Goal: Transaction & Acquisition: Purchase product/service

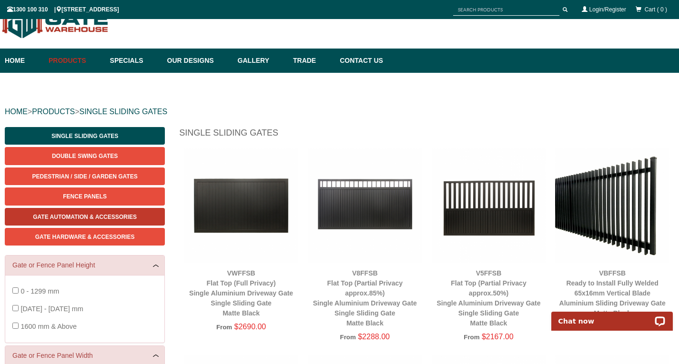
click at [90, 220] on span "Gate Automation & Accessories" at bounding box center [85, 217] width 104 height 7
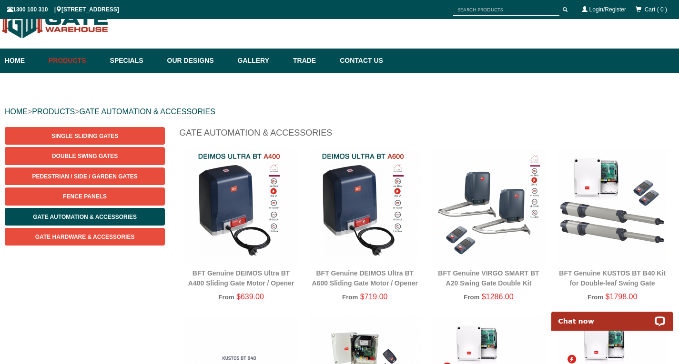
click at [225, 234] on img at bounding box center [241, 206] width 114 height 114
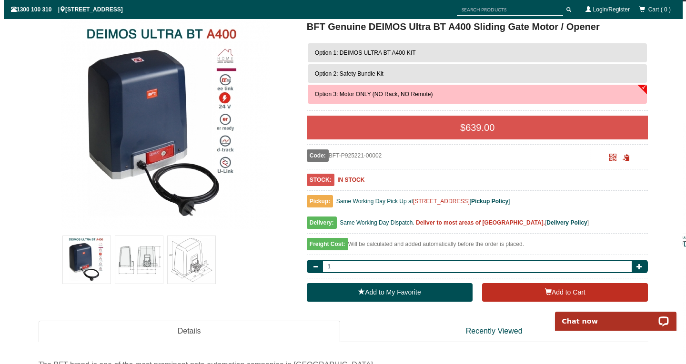
scroll to position [167, 0]
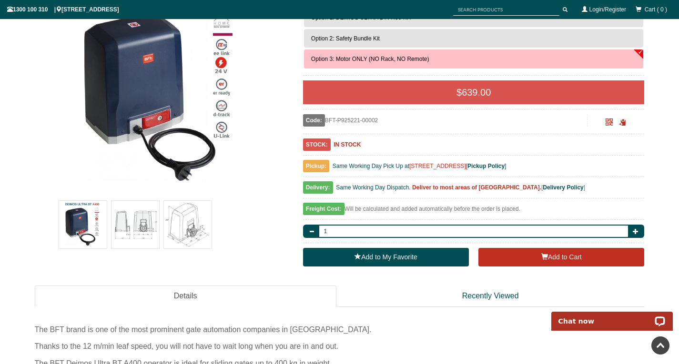
click at [135, 228] on img at bounding box center [135, 225] width 48 height 48
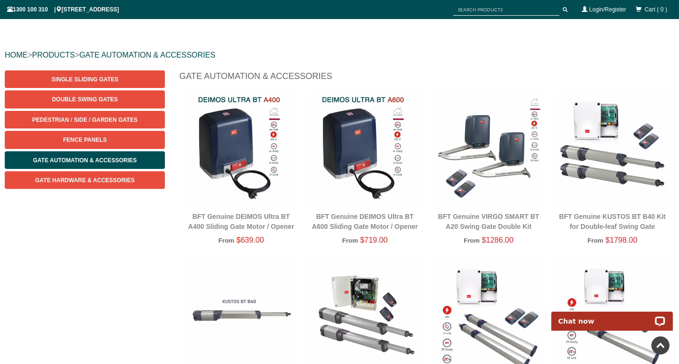
scroll to position [71, 0]
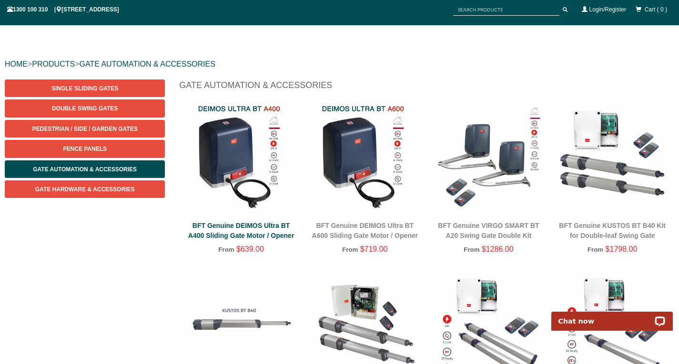
click at [263, 237] on link "BFT Genuine DEIMOS Ultra BT A400 Sliding Gate Motor / Opener" at bounding box center [241, 231] width 106 height 18
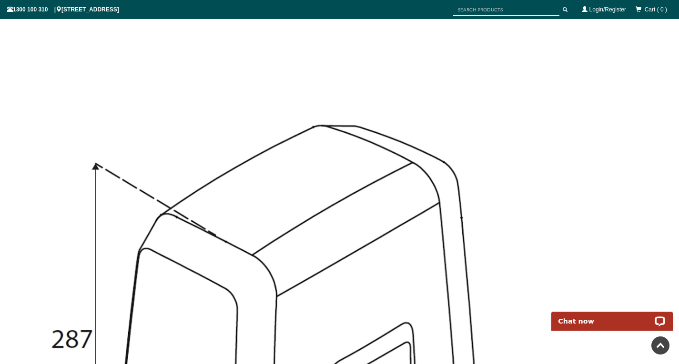
scroll to position [1976, 0]
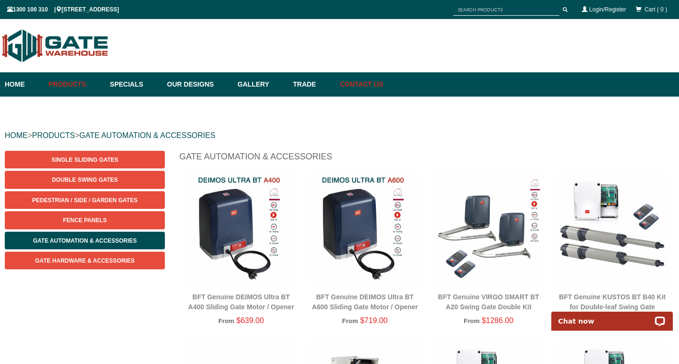
click at [383, 82] on link "Contact Us" at bounding box center [359, 84] width 48 height 24
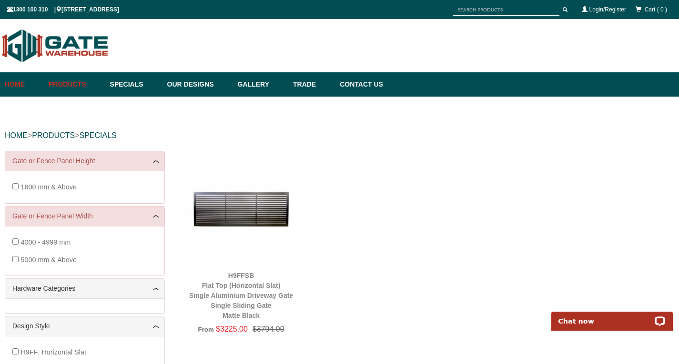
click at [18, 80] on link "Home" at bounding box center [24, 84] width 39 height 24
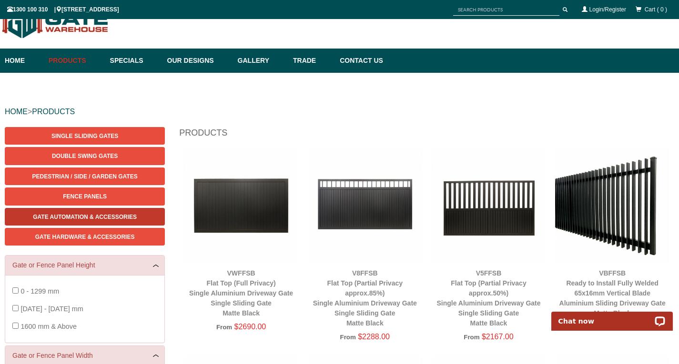
click at [81, 214] on span "Gate Automation & Accessories" at bounding box center [85, 217] width 104 height 7
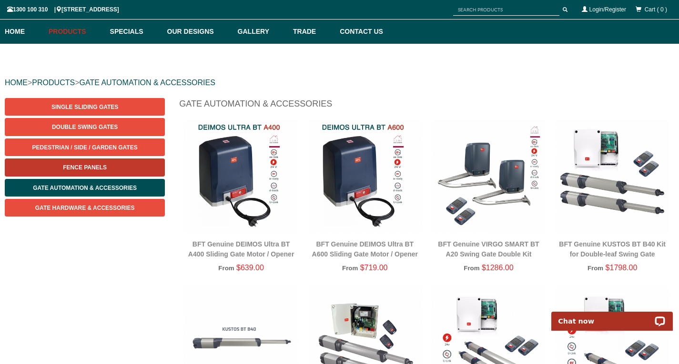
scroll to position [71, 0]
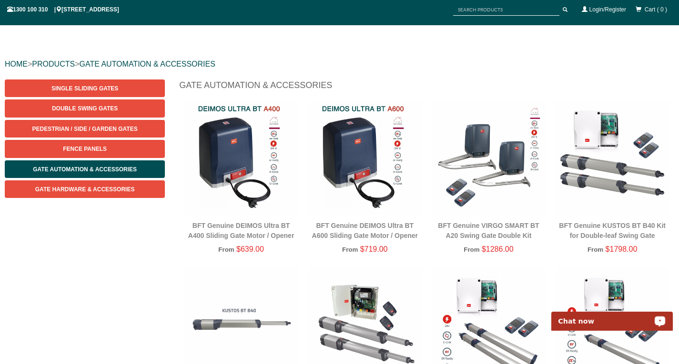
click at [339, 152] on img at bounding box center [365, 158] width 114 height 114
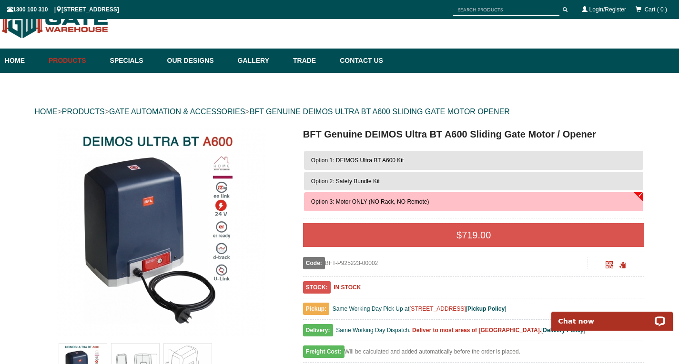
click at [637, 184] on button "Option 2: Safety Bundle Kit" at bounding box center [474, 181] width 340 height 19
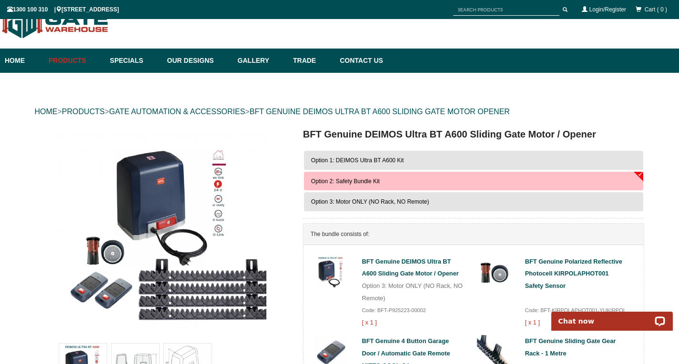
scroll to position [24, 0]
click at [509, 162] on button "Option 1: DEIMOS Ultra BT A600 Kit" at bounding box center [474, 160] width 340 height 19
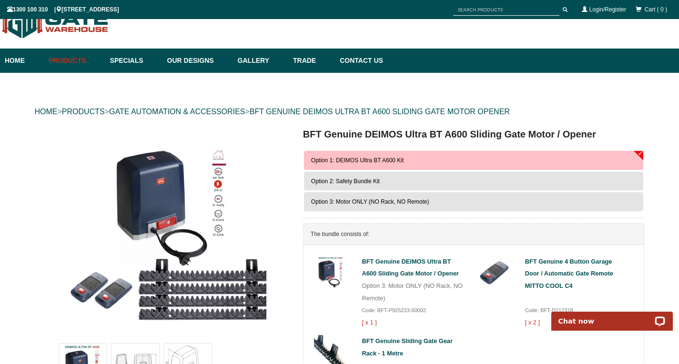
click at [423, 182] on button "Option 2: Safety Bundle Kit" at bounding box center [474, 181] width 340 height 19
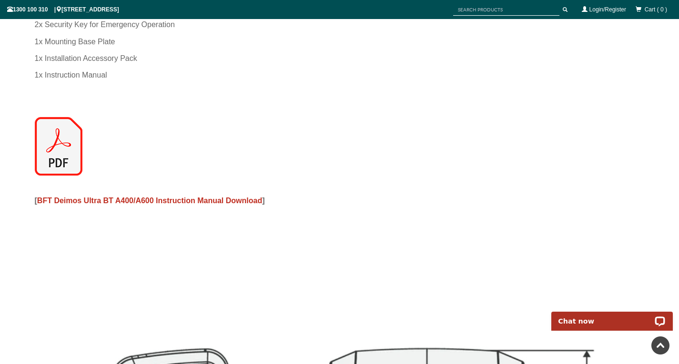
scroll to position [1548, 0]
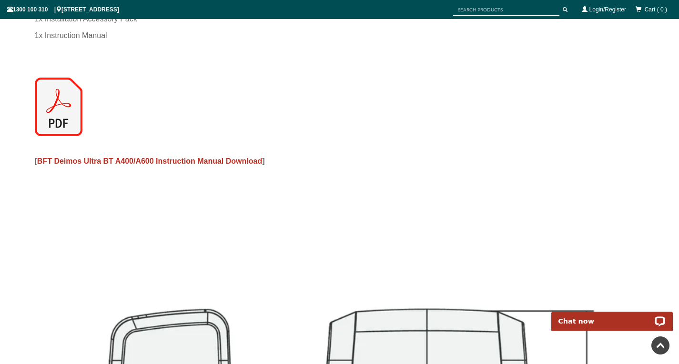
click at [64, 123] on img at bounding box center [59, 107] width 48 height 59
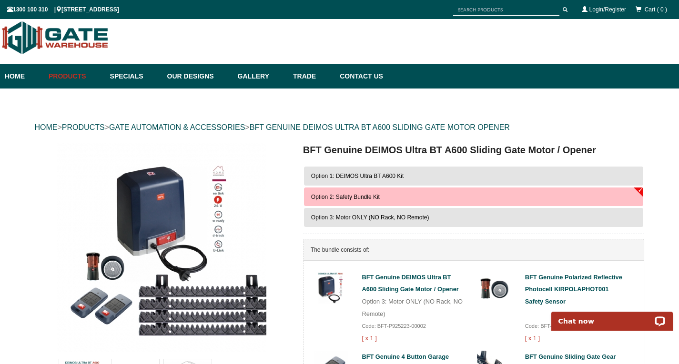
scroll to position [0, 0]
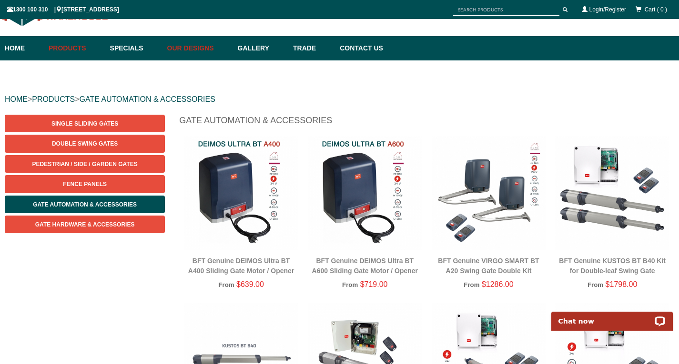
scroll to position [48, 0]
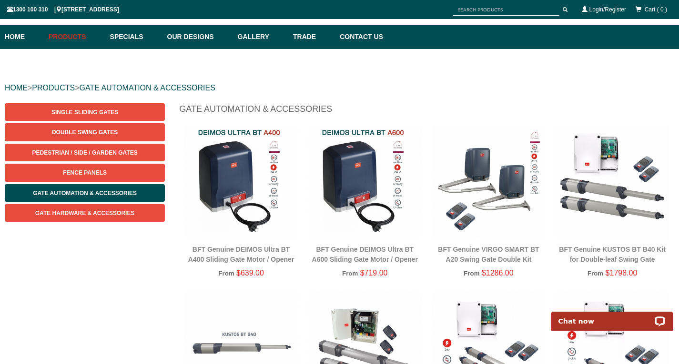
click at [234, 182] on img at bounding box center [241, 182] width 114 height 114
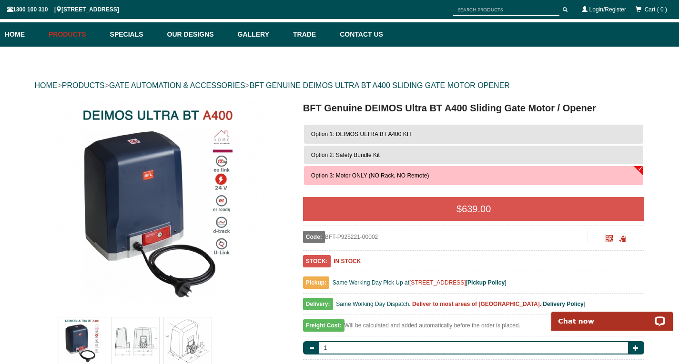
scroll to position [24, 0]
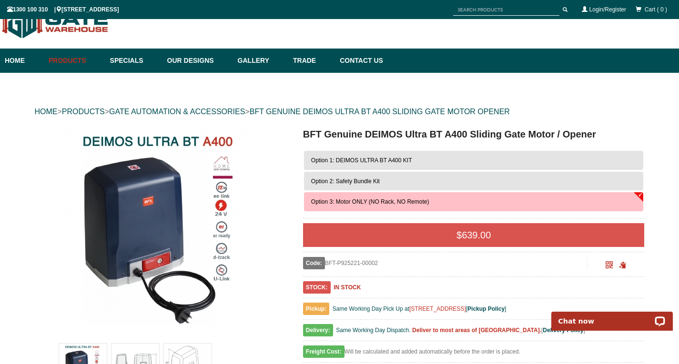
click at [404, 157] on button "Option 1: DEIMOS ULTRA BT A400 KIT" at bounding box center [474, 160] width 340 height 19
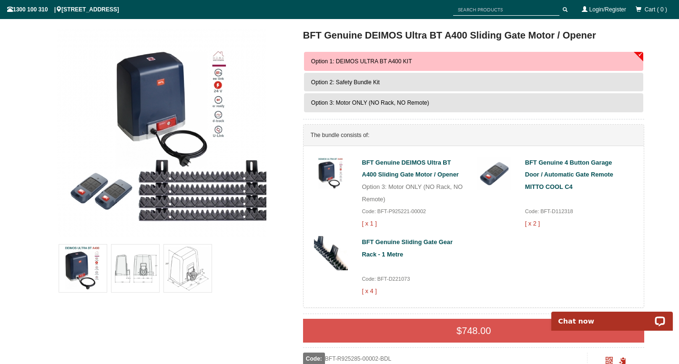
scroll to position [167, 0]
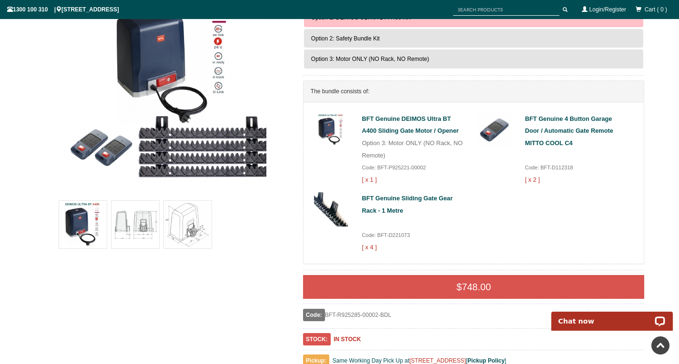
click at [374, 59] on span "Option 3: Motor ONLY (NO Rack, NO Remote)" at bounding box center [370, 59] width 118 height 7
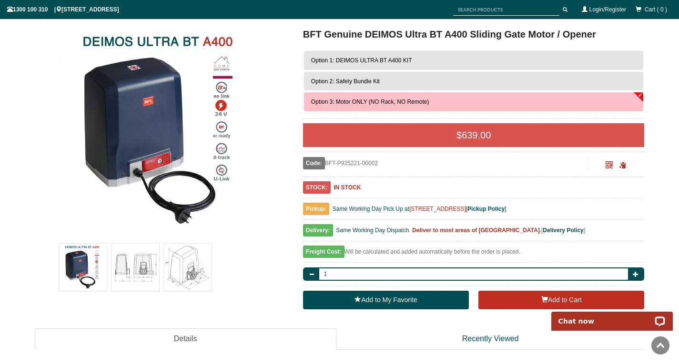
scroll to position [71, 0]
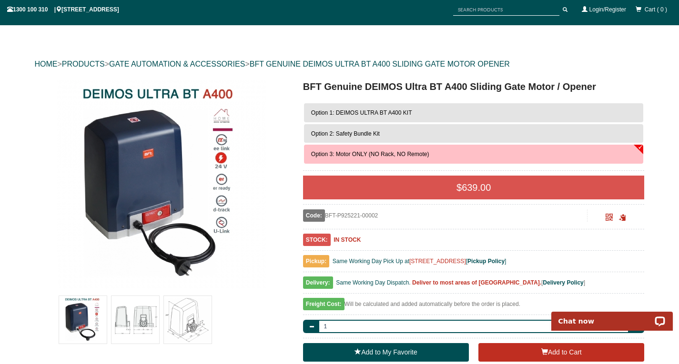
click at [357, 117] on button "Option 1: DEIMOS ULTRA BT A400 KIT" at bounding box center [474, 112] width 340 height 19
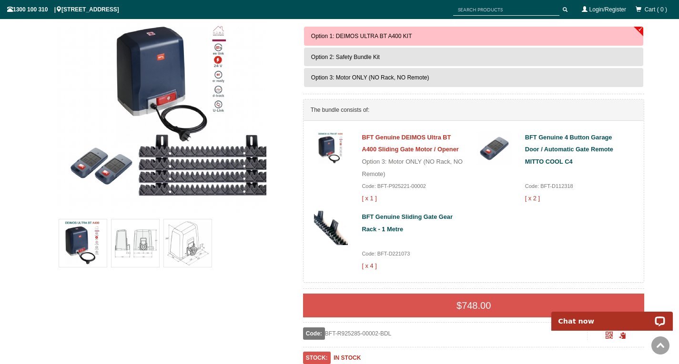
scroll to position [214, 0]
